Goal: Go to known website: Access a specific website the user already knows

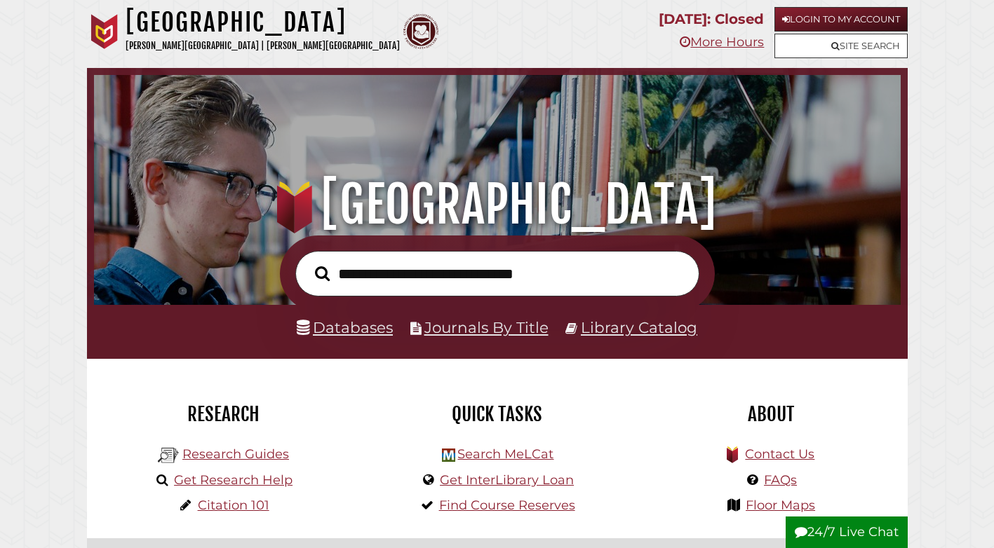
scroll to position [266, 799]
click at [832, 23] on link "Login to My Account" at bounding box center [840, 19] width 133 height 25
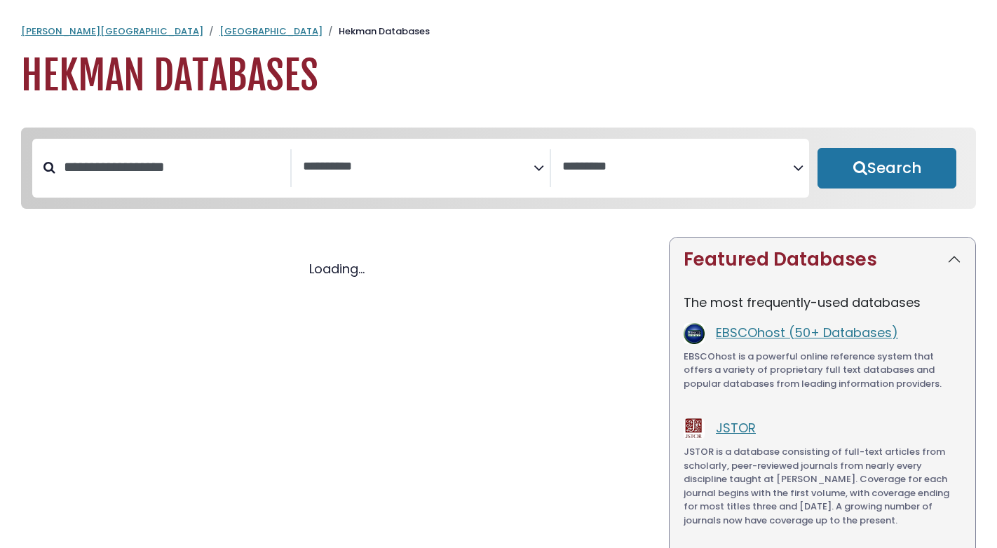
select select "Database Subject Filter"
select select "Database Vendors Filter"
select select "Database Subject Filter"
select select "Database Vendors Filter"
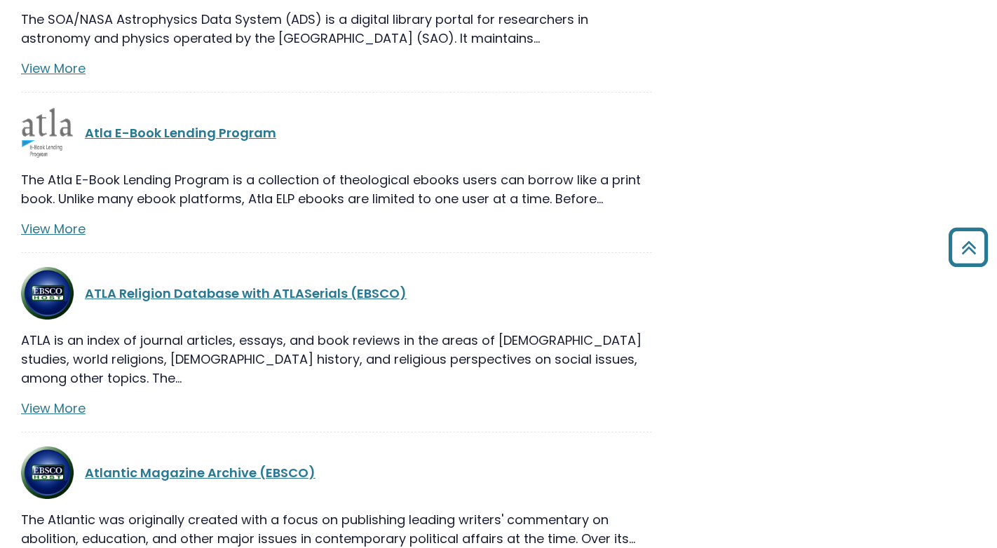
scroll to position [5049, 0]
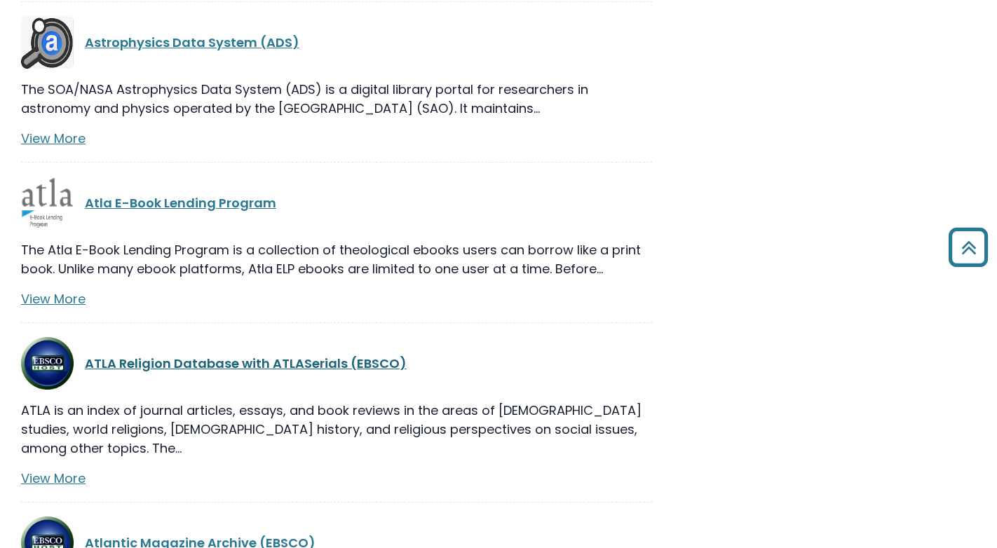
click at [184, 355] on link "ATLA Religion Database with ATLASerials (EBSCO)" at bounding box center [246, 364] width 322 height 18
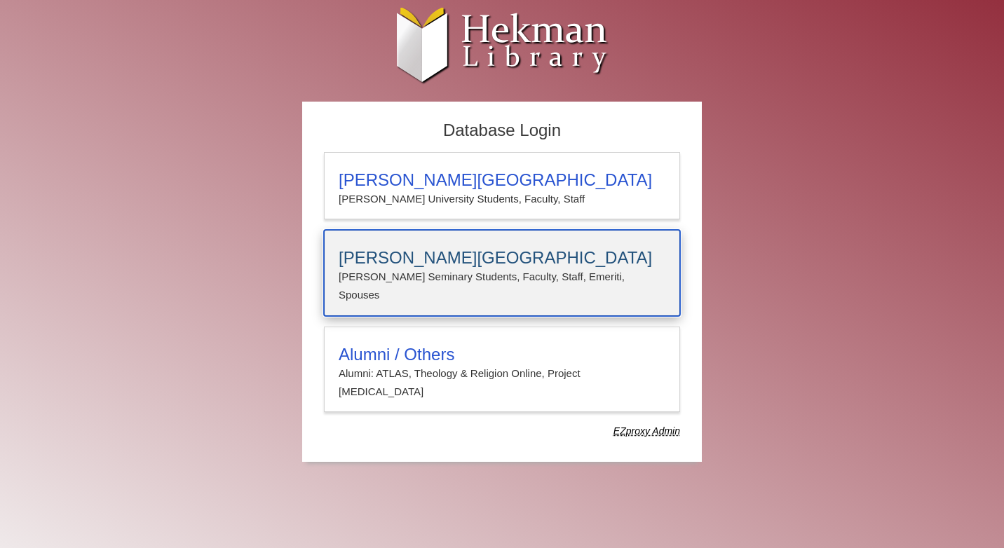
click at [421, 248] on div "[PERSON_NAME][GEOGRAPHIC_DATA][PERSON_NAME] Students, Faculty, Staff, Emeriti, …" at bounding box center [502, 273] width 356 height 86
